Goal: Task Accomplishment & Management: Manage account settings

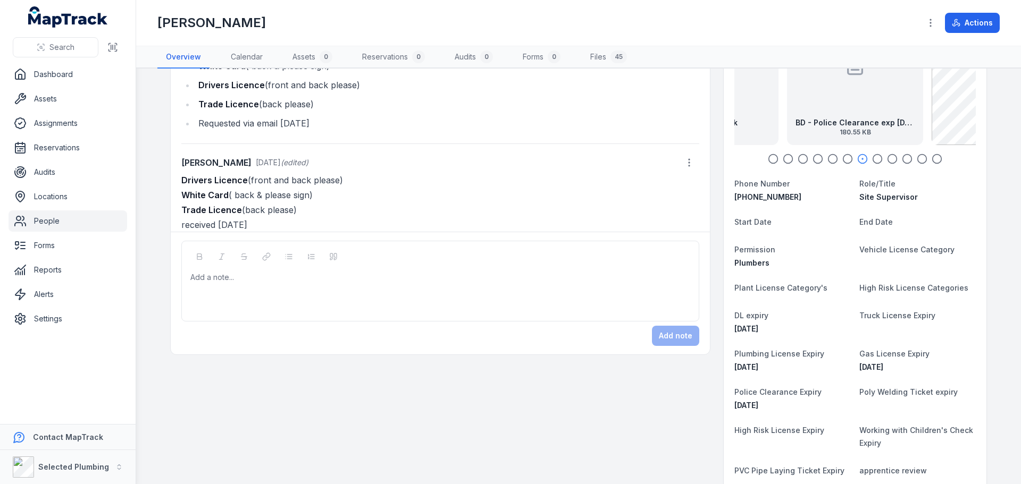
scroll to position [7, 0]
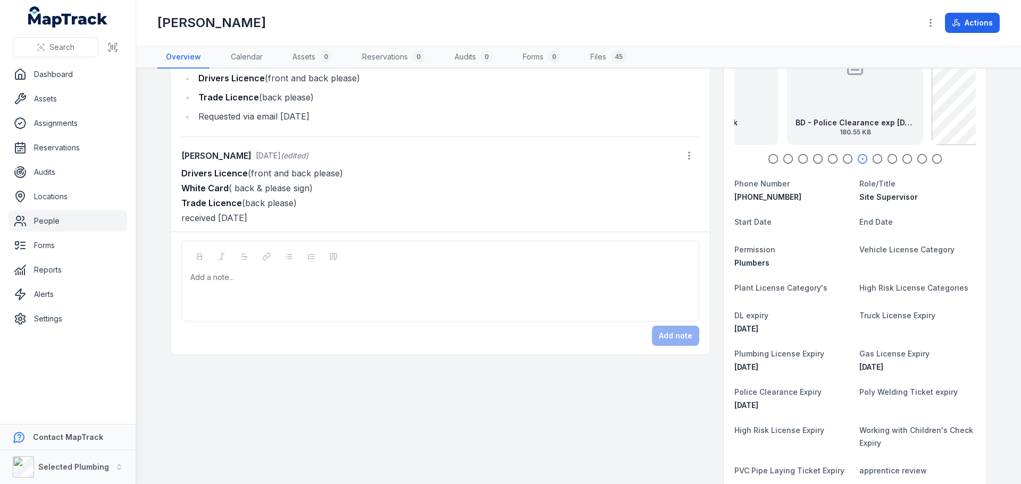
click at [775, 154] on div at bounding box center [854, 159] width 241 height 11
click at [770, 157] on icon "button" at bounding box center [773, 159] width 11 height 11
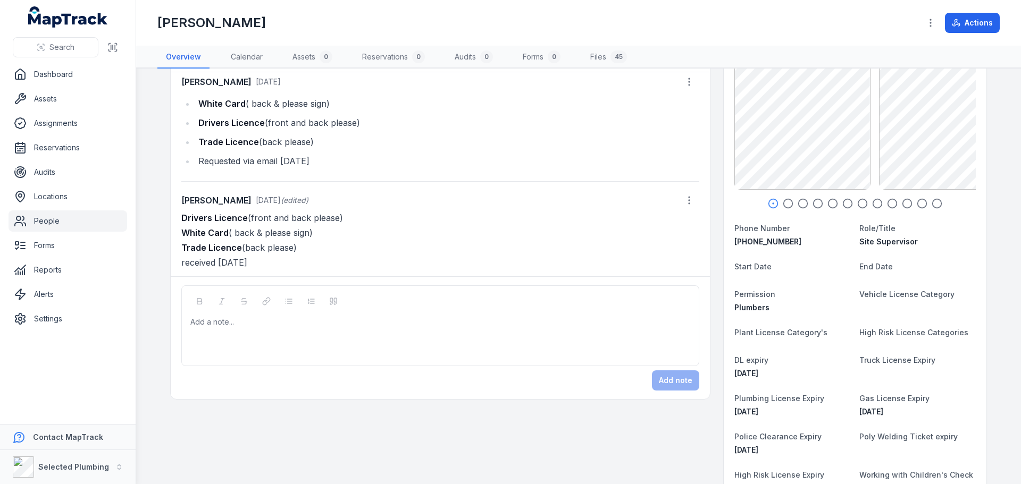
scroll to position [106, 0]
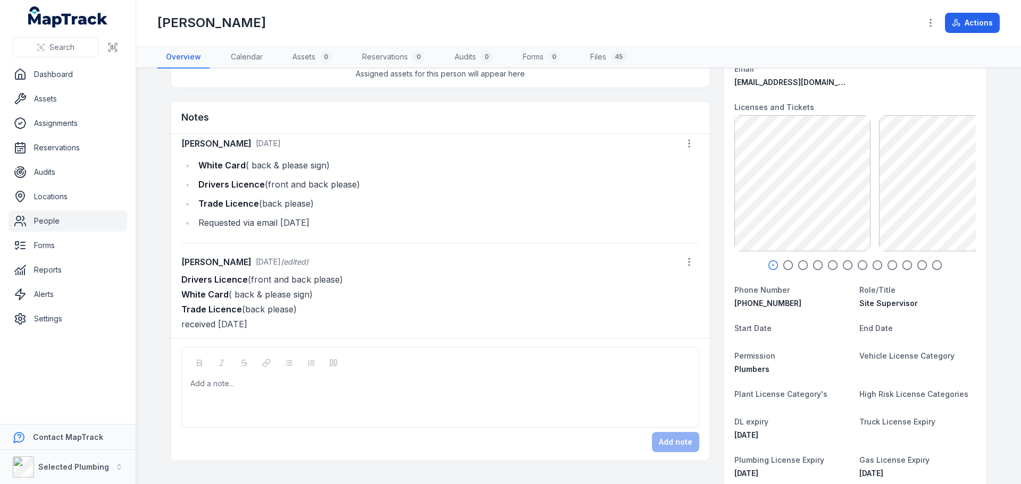
click at [74, 221] on link "People" at bounding box center [68, 221] width 119 height 21
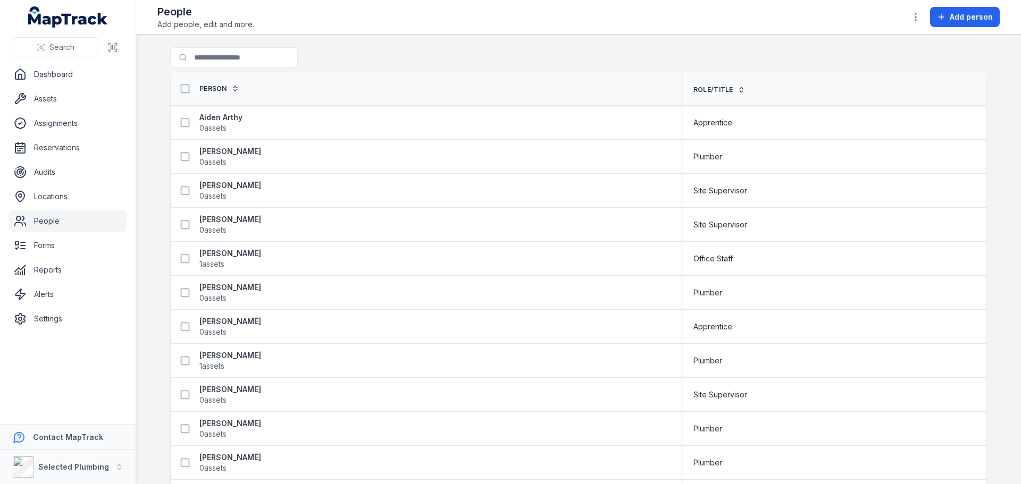
click at [47, 229] on link "People" at bounding box center [68, 221] width 119 height 21
click at [198, 63] on input "Search for people" at bounding box center [255, 57] width 170 height 20
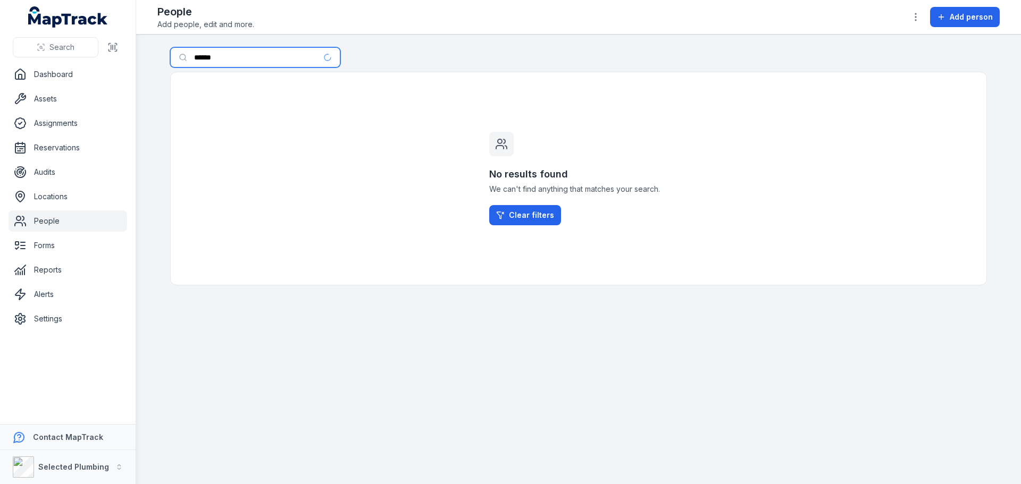
type input "******"
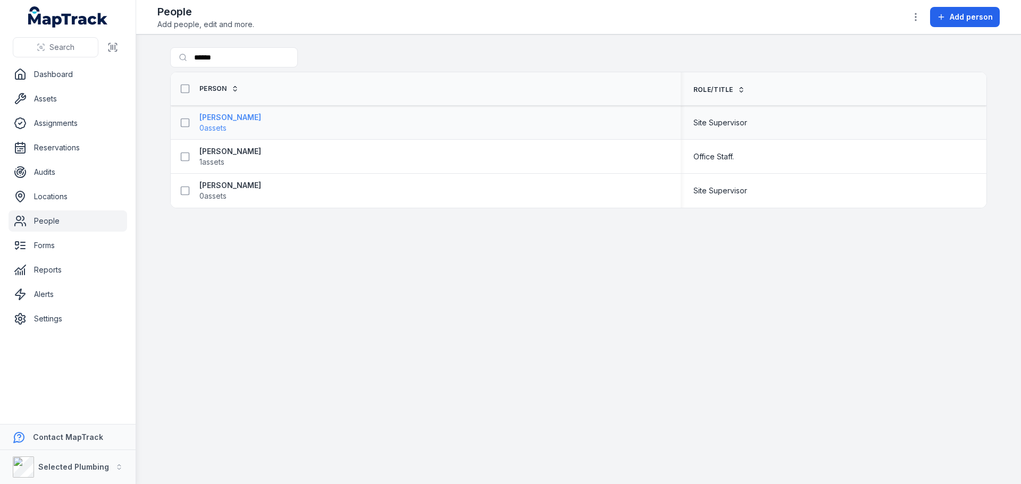
click at [224, 115] on strong "[PERSON_NAME]" at bounding box center [230, 117] width 62 height 11
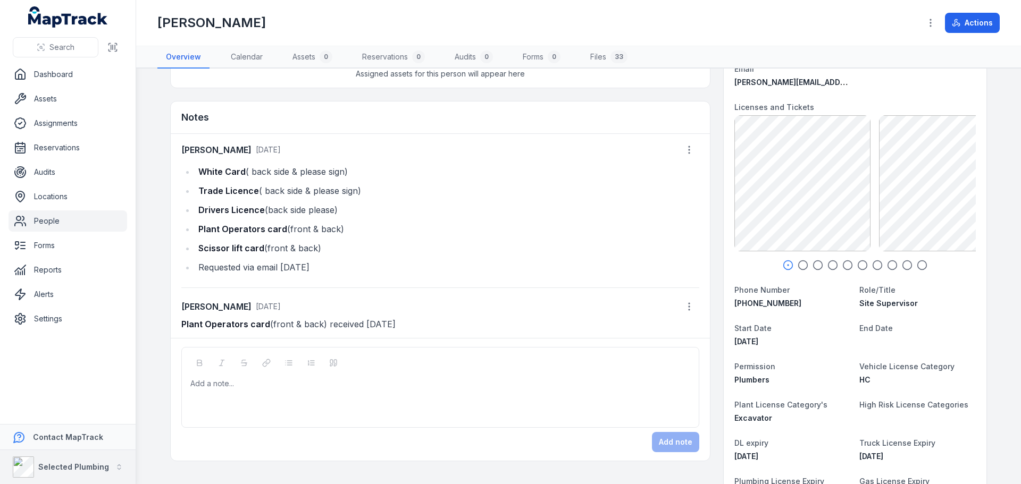
scroll to position [1, 0]
drag, startPoint x: 195, startPoint y: 206, endPoint x: 362, endPoint y: 214, distance: 166.6
click at [362, 214] on li "Drivers Licence (back side please)" at bounding box center [447, 210] width 504 height 15
copy li "Drivers Licence (back side please)"
click at [209, 380] on div at bounding box center [440, 384] width 499 height 11
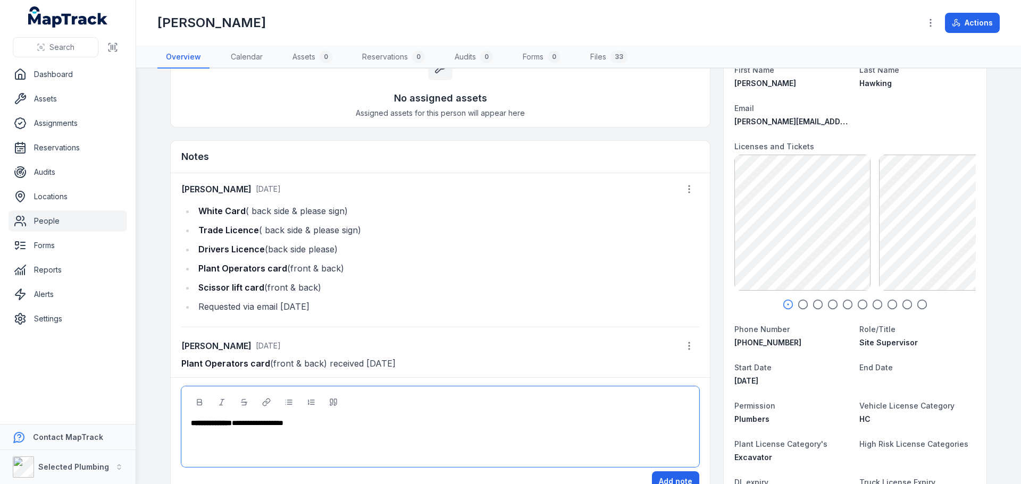
scroll to position [0, 0]
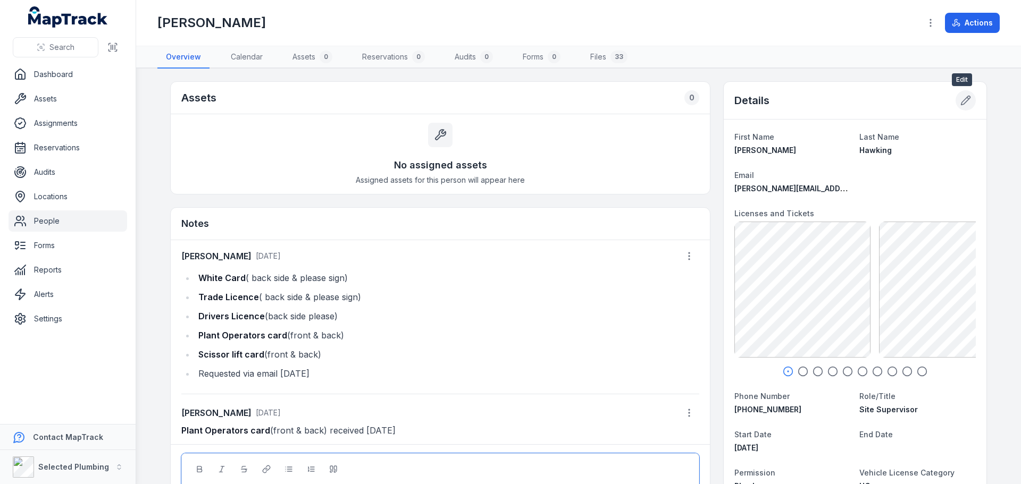
click at [965, 103] on icon at bounding box center [965, 100] width 11 height 11
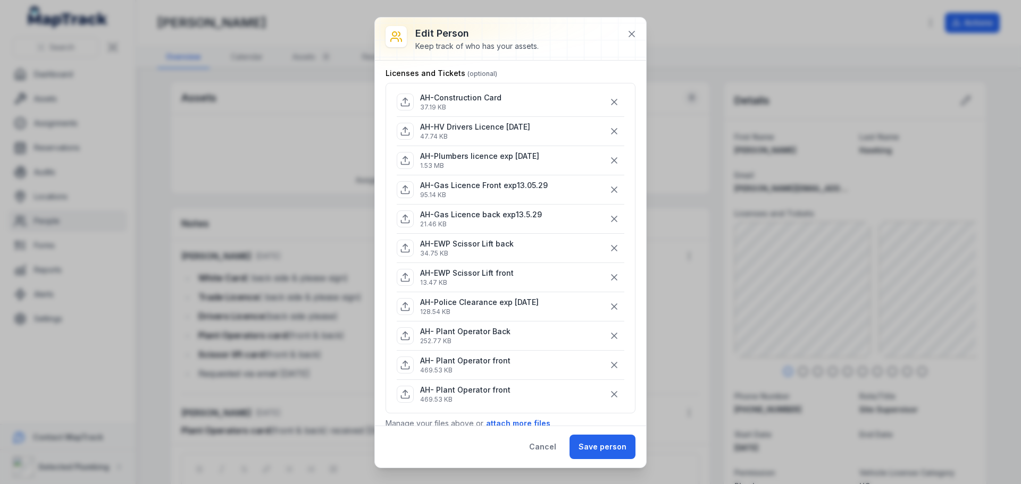
scroll to position [213, 0]
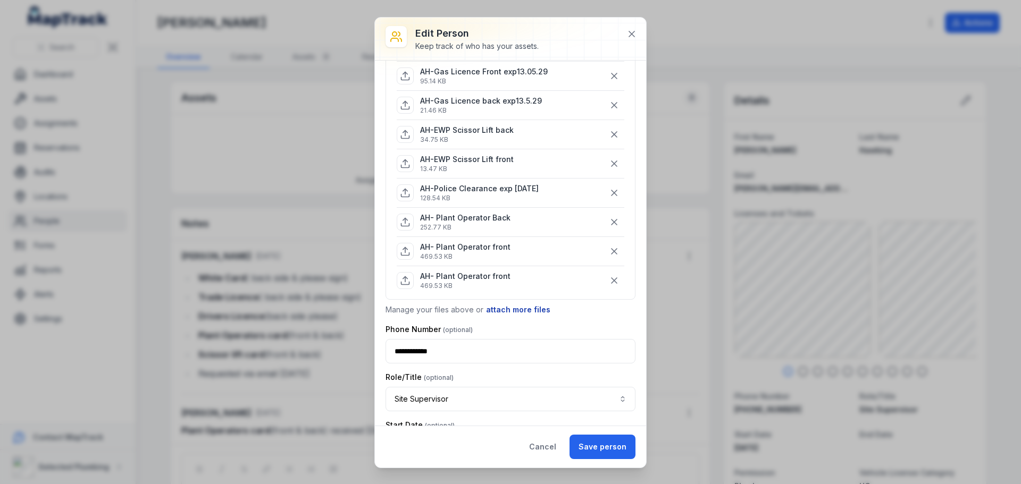
click at [510, 311] on button "attach more files" at bounding box center [517, 310] width 65 height 12
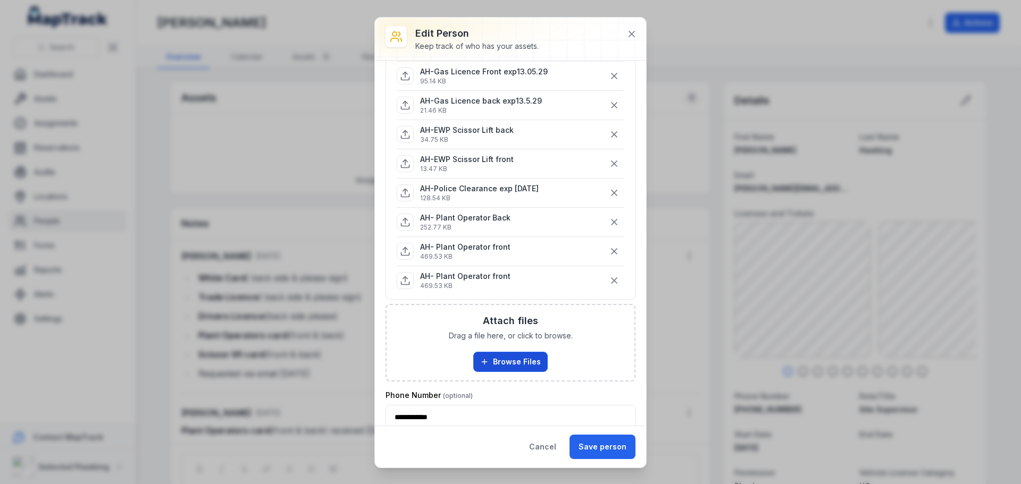
click at [495, 365] on button "Browse Files" at bounding box center [510, 362] width 74 height 20
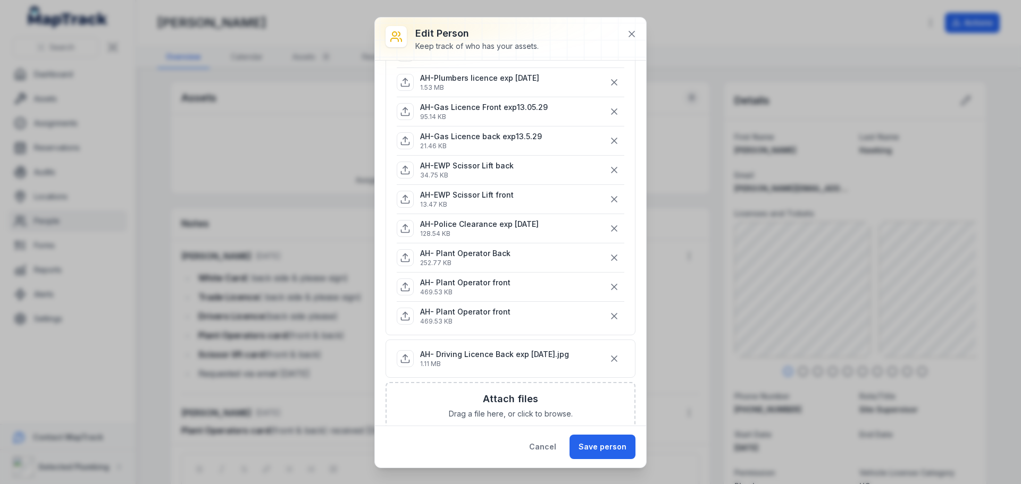
scroll to position [159, 0]
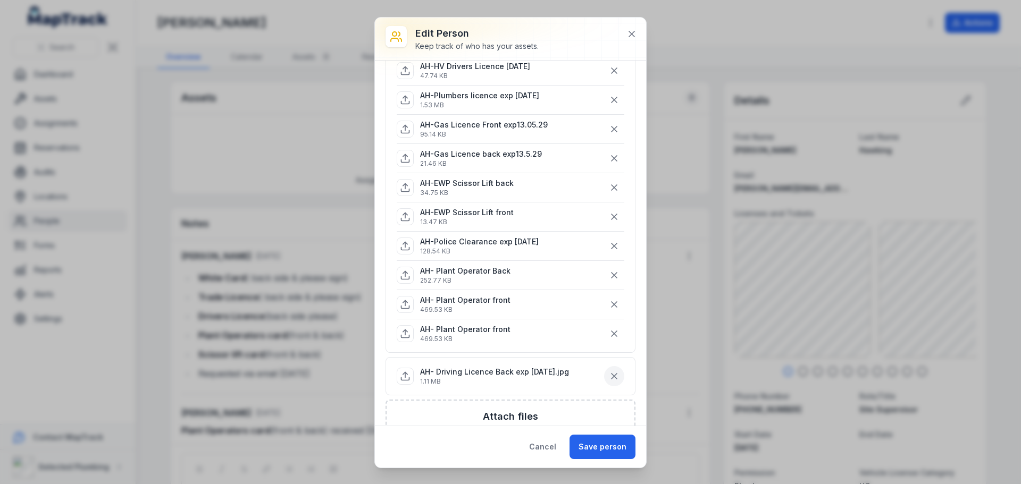
click at [611, 377] on icon "button" at bounding box center [613, 376] width 5 height 5
click at [507, 411] on button "Browse Files" at bounding box center [510, 415] width 74 height 20
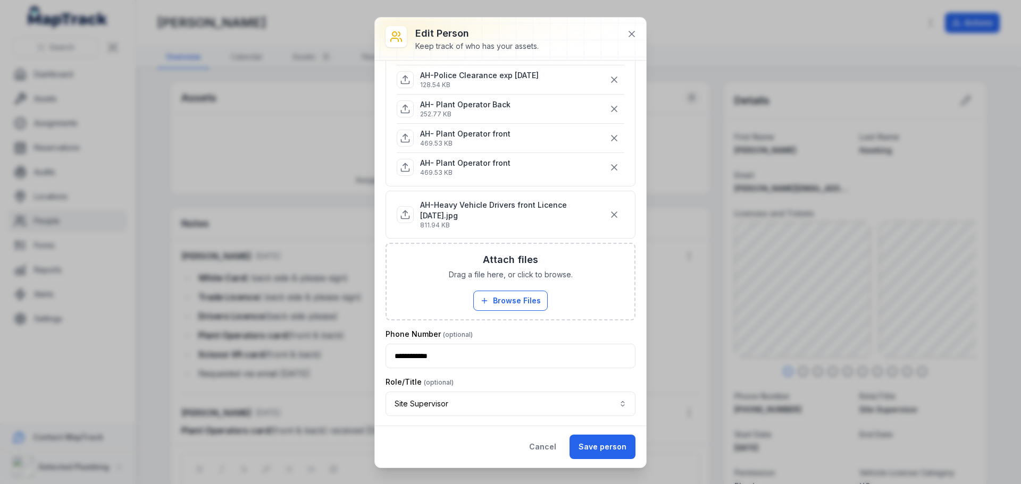
scroll to position [266, 0]
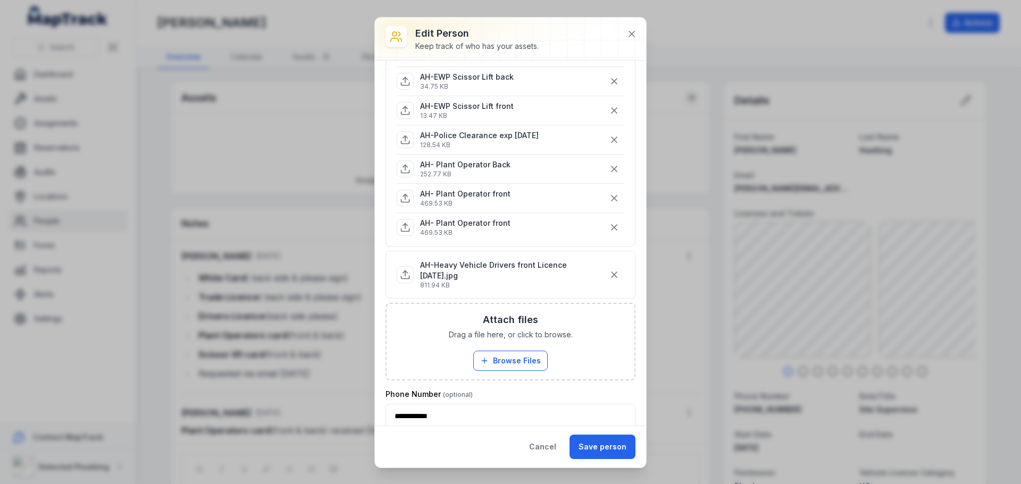
click at [604, 268] on button "button" at bounding box center [614, 275] width 20 height 20
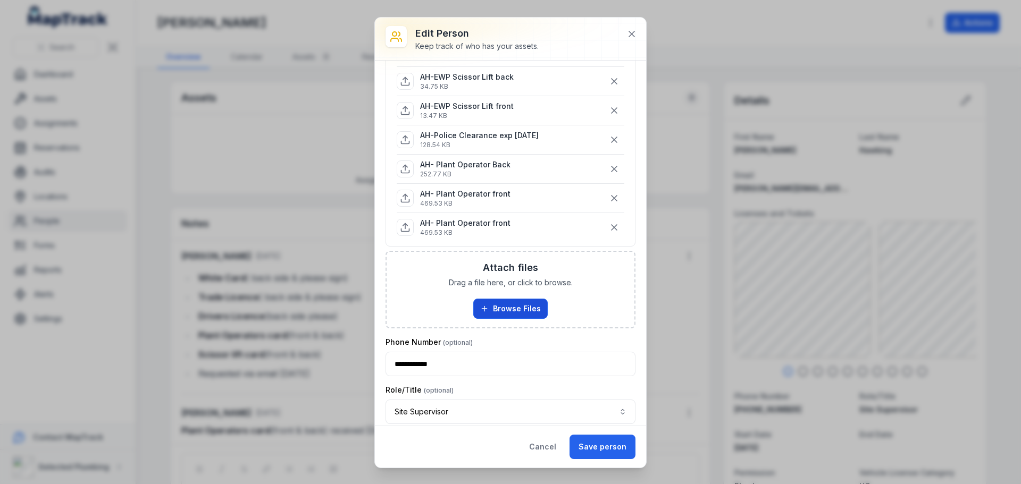
click at [508, 306] on button "Browse Files" at bounding box center [510, 309] width 74 height 20
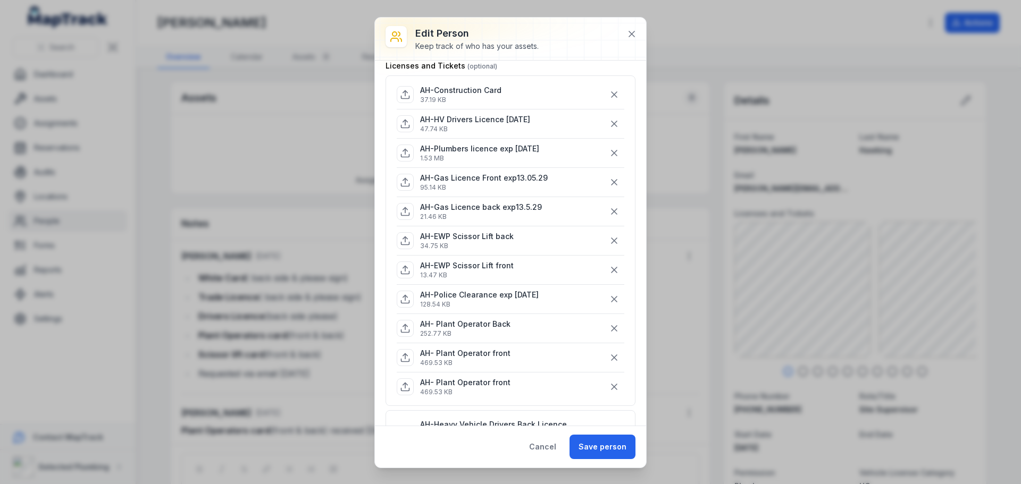
scroll to position [53, 0]
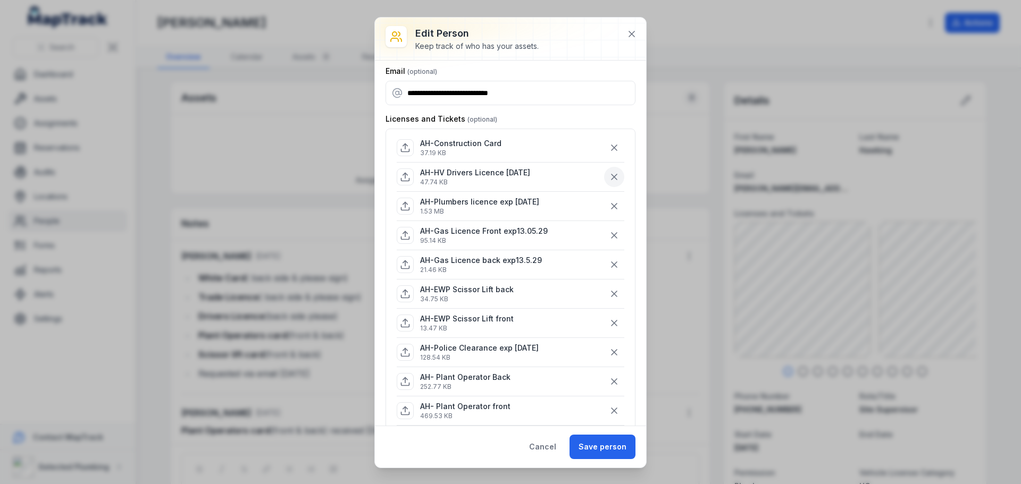
click at [609, 174] on icon "button" at bounding box center [614, 177] width 11 height 11
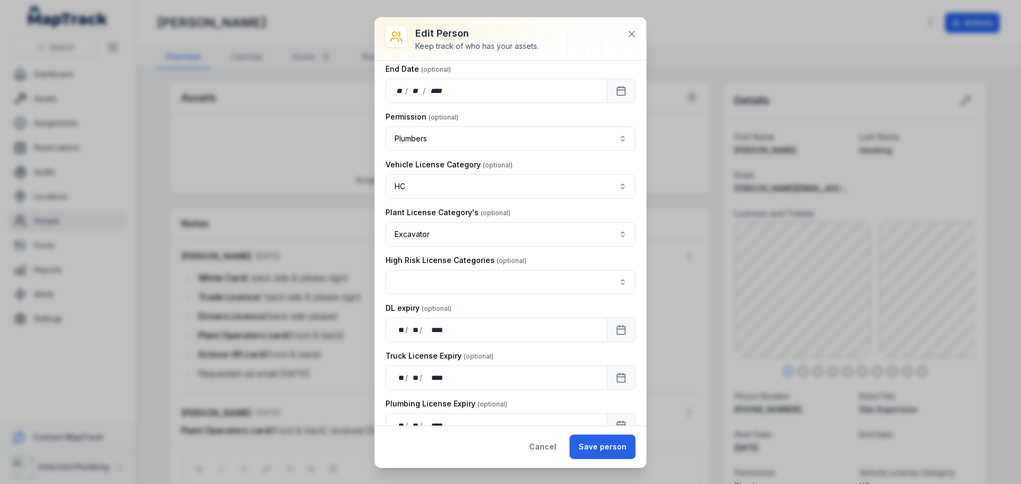
scroll to position [797, 0]
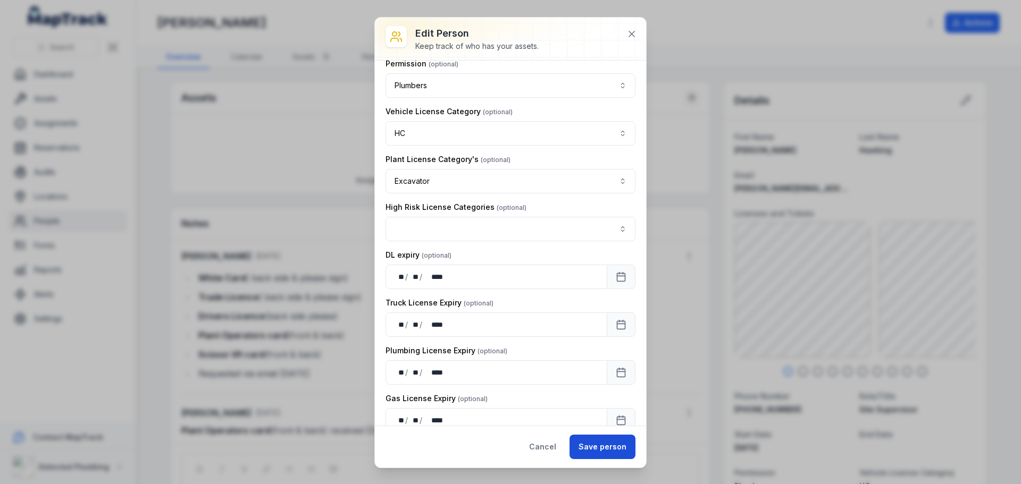
click at [602, 449] on button "Save person" at bounding box center [602, 447] width 66 height 24
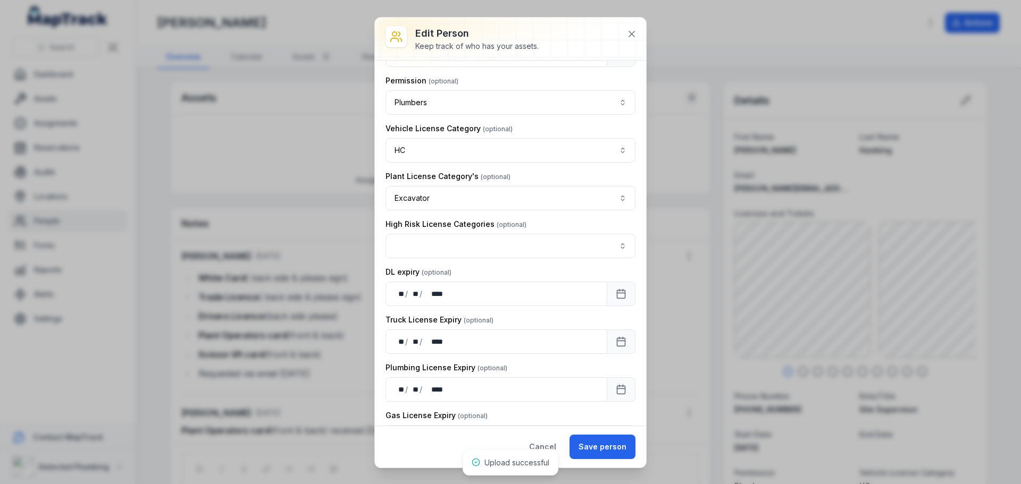
scroll to position [814, 0]
